Goal: Obtain resource: Obtain resource

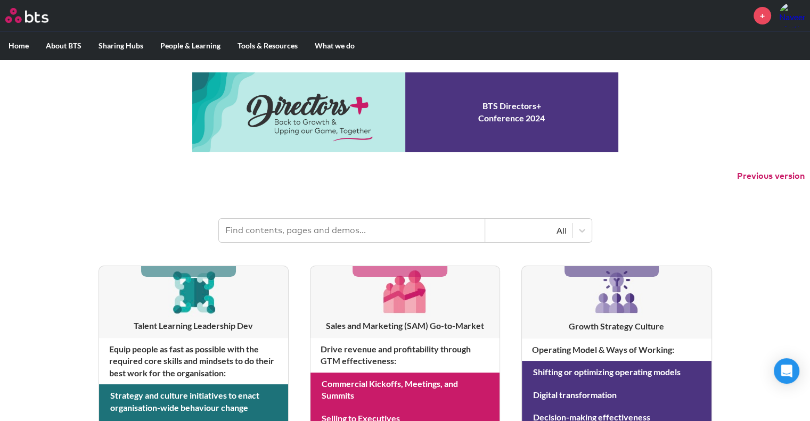
click at [303, 224] on input "text" at bounding box center [352, 230] width 266 height 23
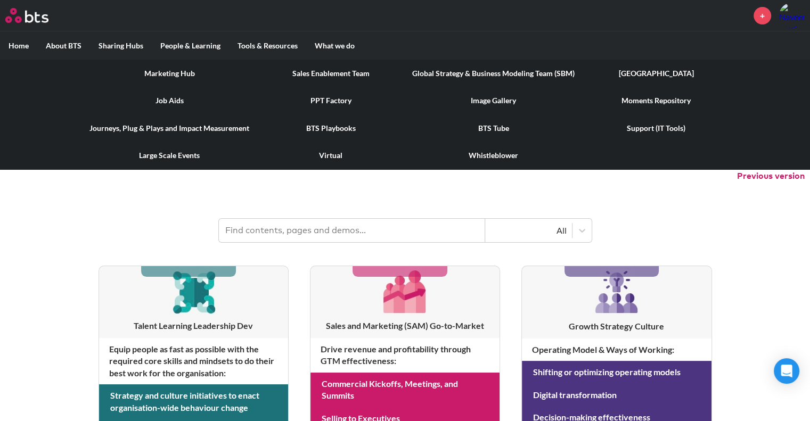
click at [328, 100] on link "PPT Factory" at bounding box center [331, 101] width 146 height 28
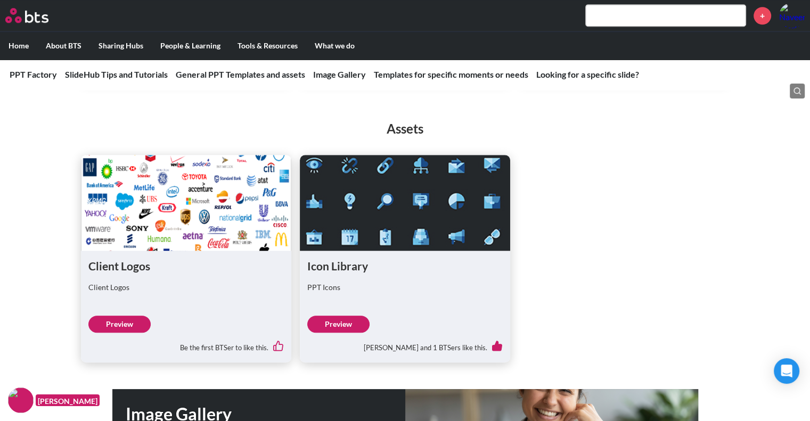
scroll to position [865, 0]
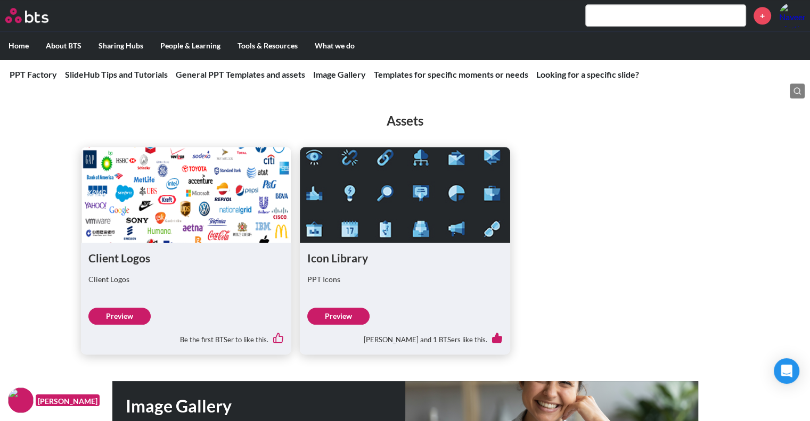
click at [351, 314] on link "Preview" at bounding box center [338, 316] width 62 height 17
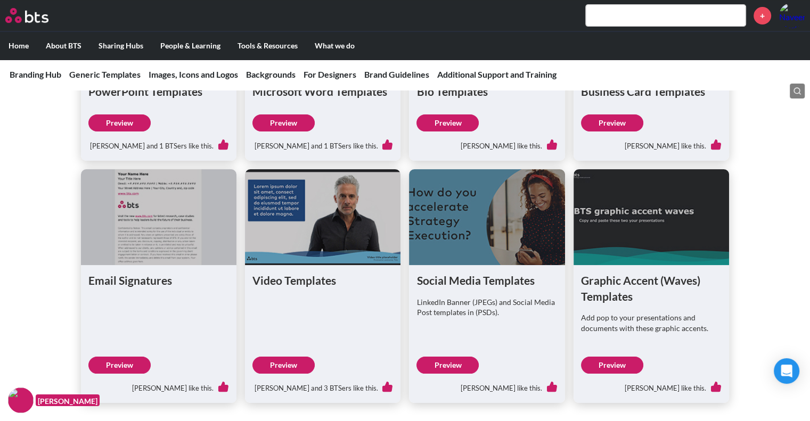
scroll to position [415, 0]
